Goal: Transaction & Acquisition: Purchase product/service

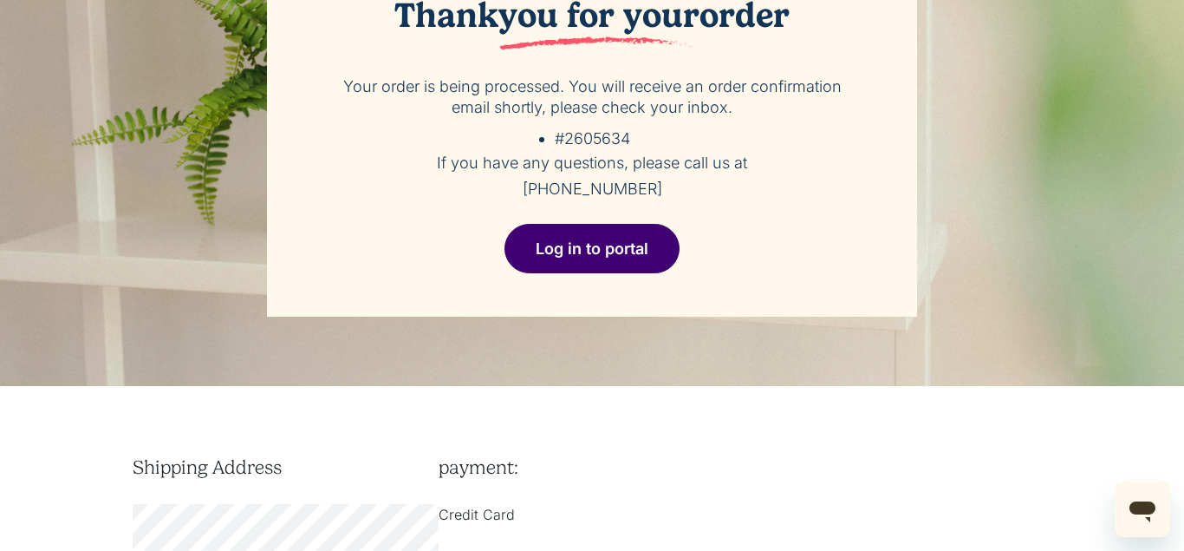
scroll to position [619, 0]
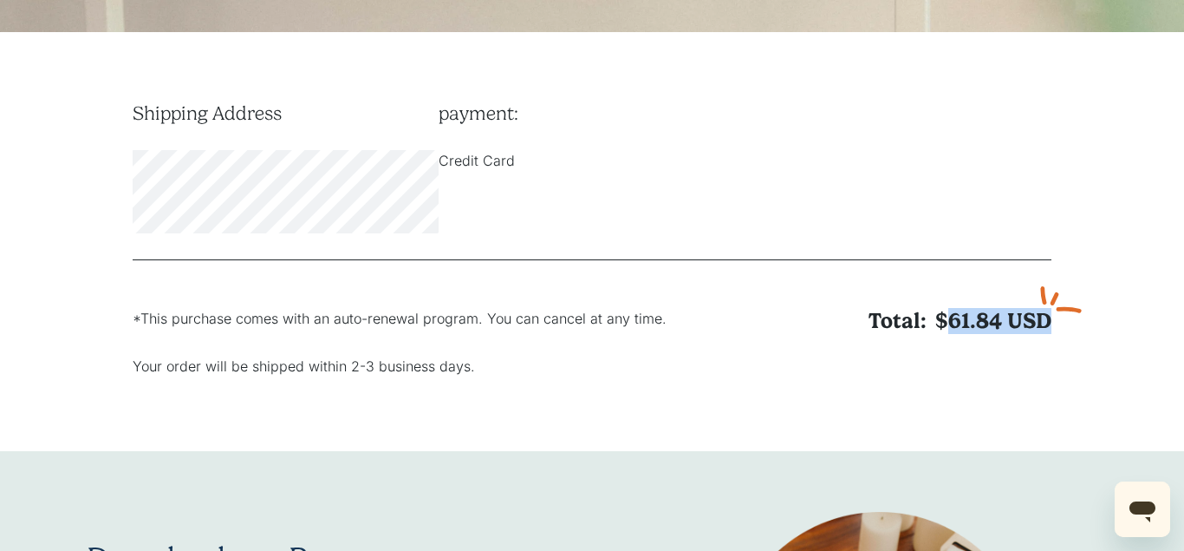
drag, startPoint x: 948, startPoint y: 324, endPoint x: 1050, endPoint y: 331, distance: 101.7
click at [1050, 331] on h3 "Total: $61.84 USD" at bounding box center [914, 321] width 276 height 26
click at [1050, 331] on span "USD" at bounding box center [1029, 320] width 44 height 25
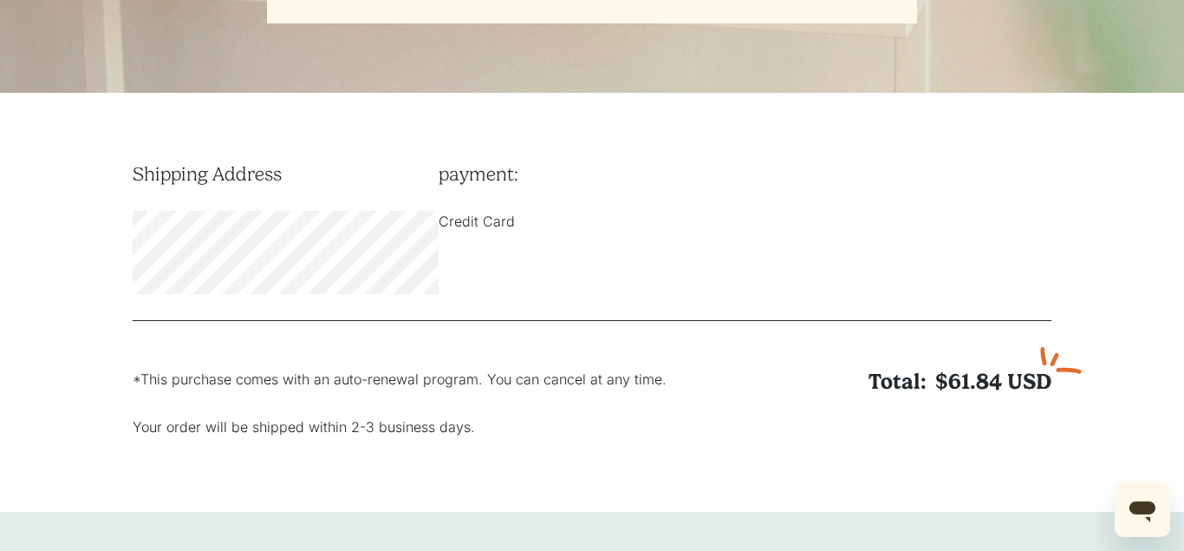
scroll to position [531, 0]
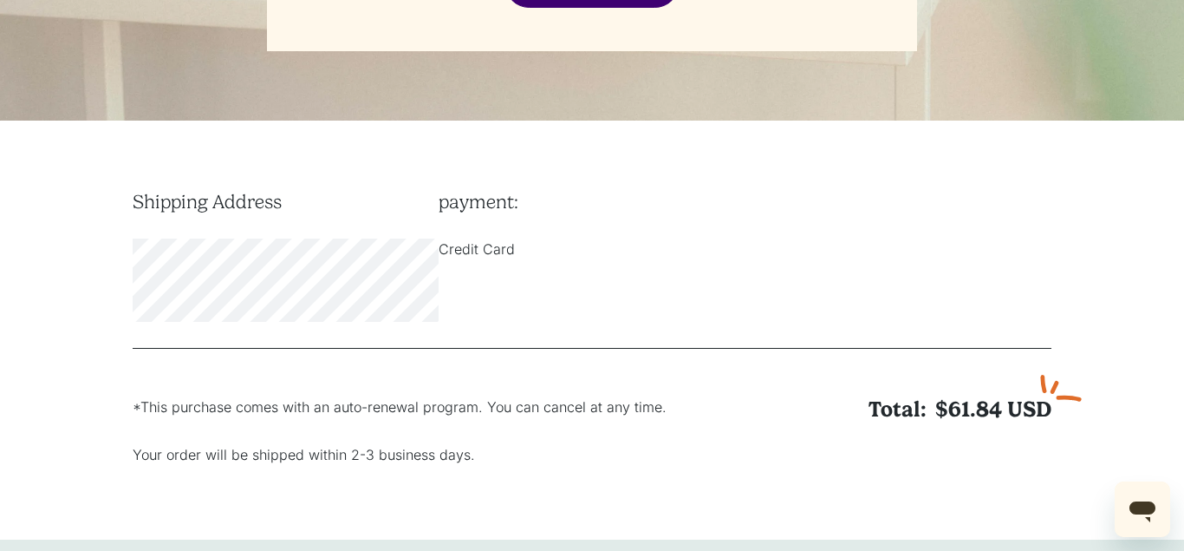
click at [191, 201] on h6 "Shipping Address" at bounding box center [286, 201] width 306 height 23
click at [492, 199] on h6 "payment:" at bounding box center [592, 201] width 306 height 23
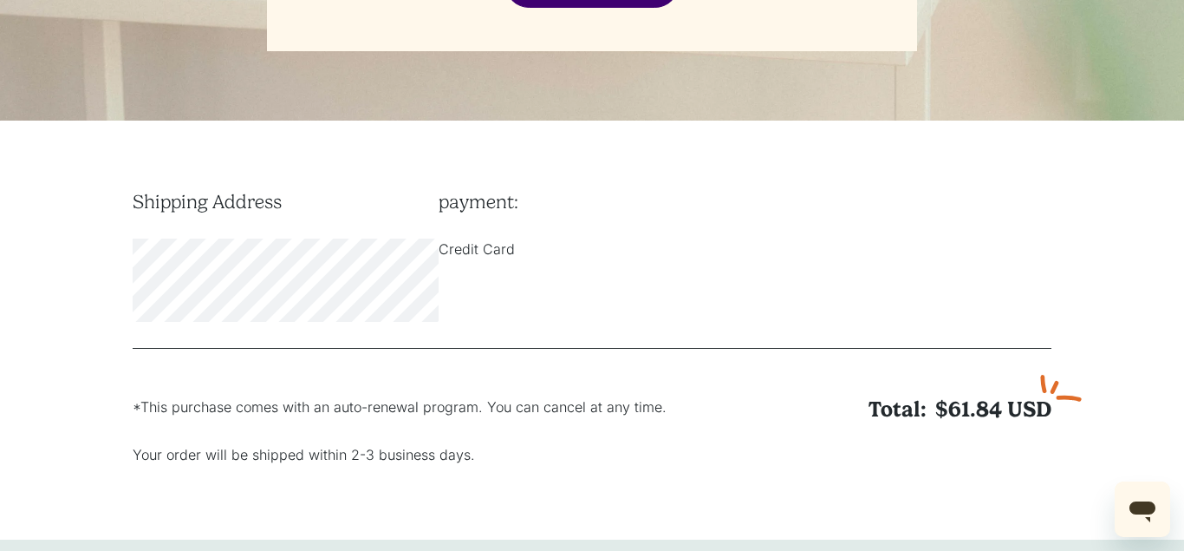
click at [255, 214] on div "Shipping Address" at bounding box center [286, 256] width 306 height 132
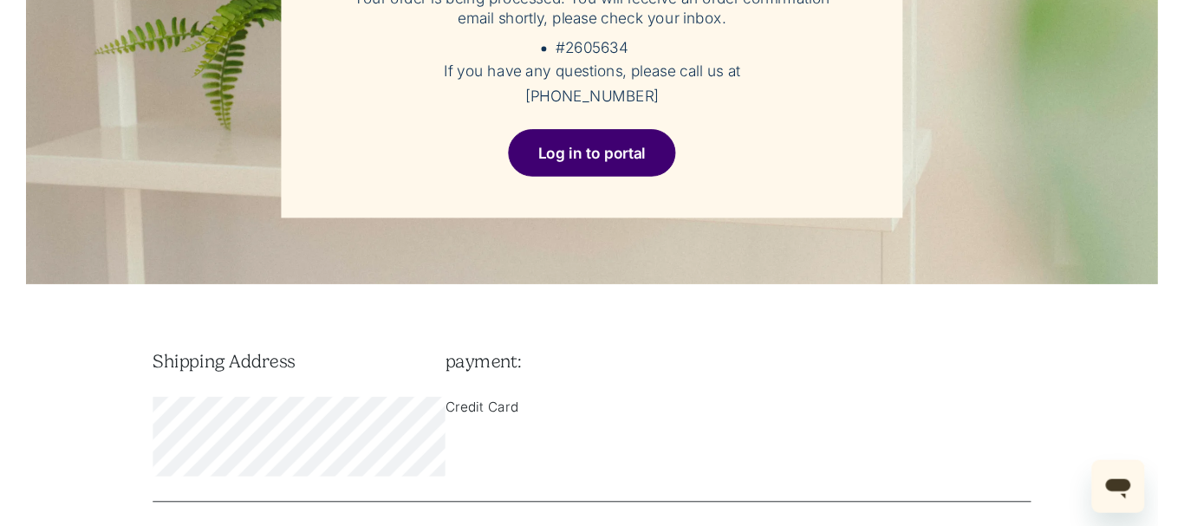
scroll to position [88, 0]
